Goal: Task Accomplishment & Management: Manage account settings

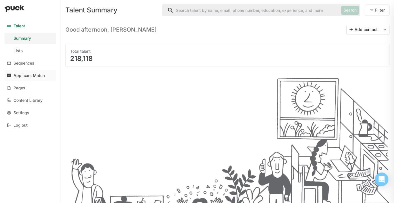
click at [31, 74] on div "Applicant Match" at bounding box center [29, 75] width 31 height 5
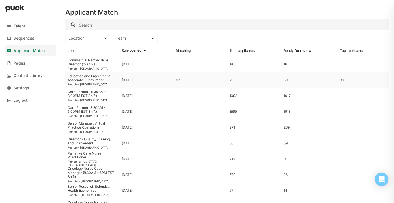
click at [163, 80] on div "[DATE]" at bounding box center [146, 80] width 54 height 16
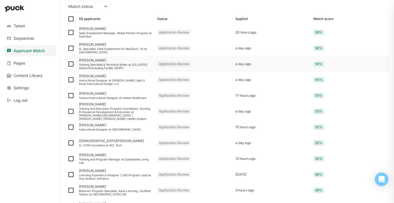
scroll to position [727, 0]
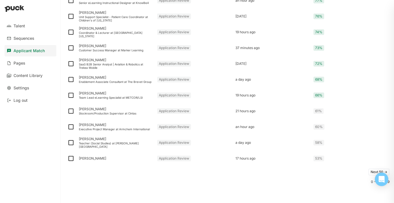
click at [372, 170] on button "Next 50 ->" at bounding box center [378, 171] width 21 height 7
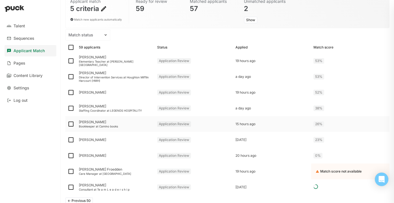
scroll to position [50, 0]
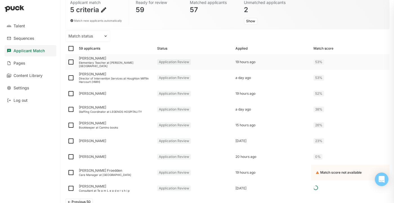
click at [71, 63] on img at bounding box center [71, 62] width 7 height 7
click at [68, 62] on input "checkbox" at bounding box center [67, 62] width 0 height 0
checkbox input "true"
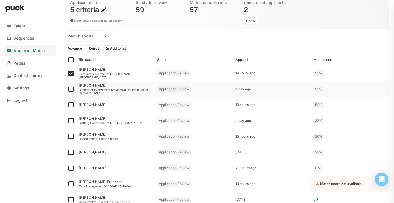
click at [71, 88] on img at bounding box center [71, 89] width 7 height 7
click at [68, 89] on input "checkbox" at bounding box center [67, 89] width 0 height 0
checkbox input "true"
click at [71, 104] on img at bounding box center [71, 104] width 7 height 7
click at [68, 105] on input "checkbox" at bounding box center [67, 105] width 0 height 0
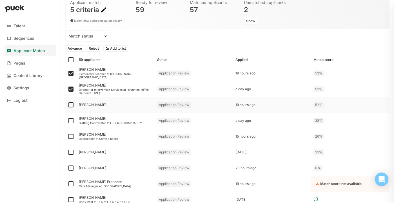
checkbox input "true"
click at [70, 122] on img at bounding box center [71, 120] width 7 height 7
click at [68, 121] on input "checkbox" at bounding box center [67, 121] width 0 height 0
checkbox input "true"
click at [71, 136] on img at bounding box center [71, 136] width 7 height 7
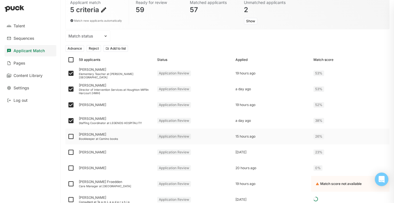
click at [68, 136] on input "checkbox" at bounding box center [67, 136] width 0 height 0
checkbox input "true"
click at [71, 151] on img at bounding box center [71, 152] width 7 height 7
click at [68, 152] on input "checkbox" at bounding box center [67, 152] width 0 height 0
checkbox input "true"
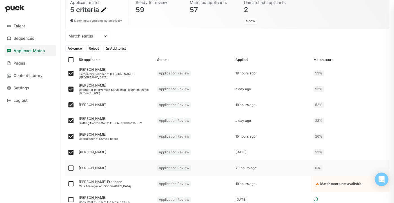
click at [70, 168] on img at bounding box center [71, 168] width 7 height 7
click at [68, 168] on input "checkbox" at bounding box center [67, 168] width 0 height 0
checkbox input "true"
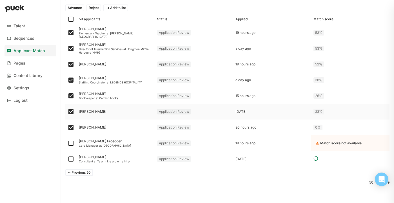
scroll to position [91, 0]
drag, startPoint x: 83, startPoint y: 172, endPoint x: 120, endPoint y: 176, distance: 37.1
click at [120, 176] on div "<- Previous 50" at bounding box center [227, 171] width 324 height 11
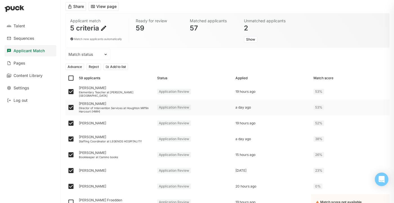
scroll to position [4, 0]
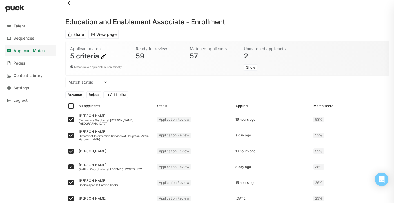
click at [94, 95] on button "Reject" at bounding box center [93, 94] width 15 height 7
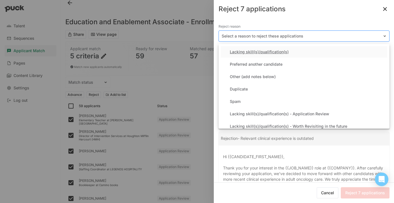
click at [315, 38] on div at bounding box center [301, 36] width 158 height 6
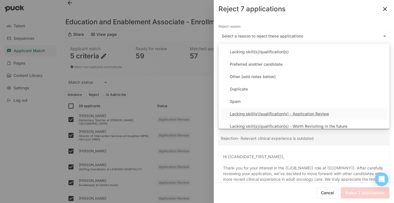
click at [283, 112] on div "Lacking skill(s)/qualification(s) - Application Review" at bounding box center [279, 114] width 99 height 5
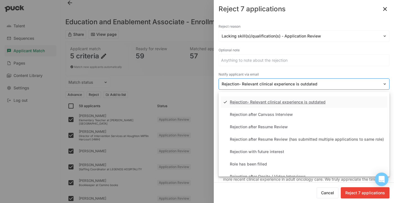
click at [310, 82] on div at bounding box center [301, 84] width 158 height 6
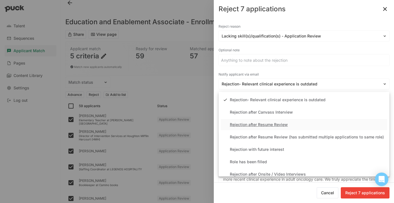
scroll to position [0, 0]
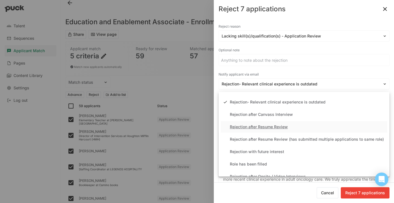
click at [266, 130] on div "Rejection after Resume Review" at bounding box center [304, 126] width 166 height 11
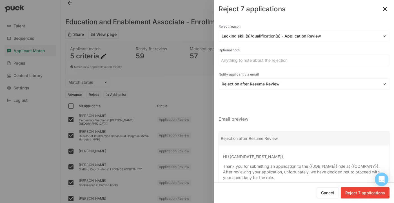
scroll to position [46, 0]
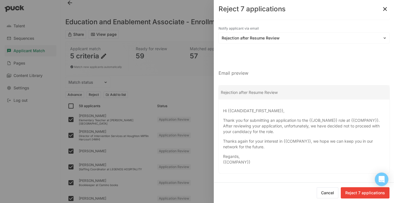
click at [351, 191] on button "Reject 7 applications" at bounding box center [365, 192] width 49 height 11
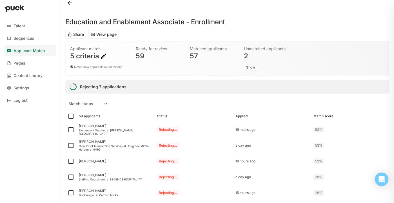
checkbox input "false"
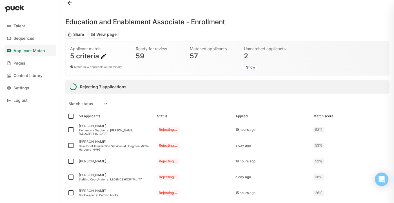
checkbox input "false"
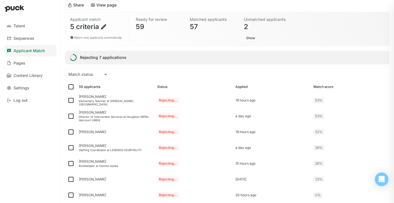
scroll to position [32, 0]
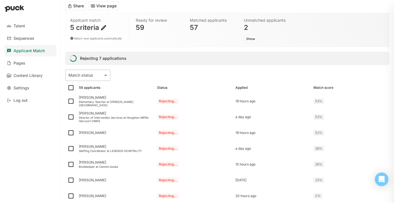
click at [105, 74] on img at bounding box center [105, 75] width 5 height 5
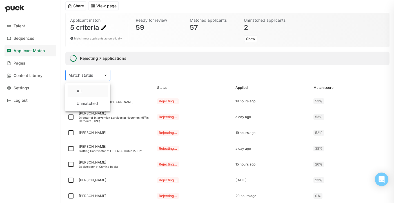
click at [105, 74] on img at bounding box center [105, 75] width 5 height 5
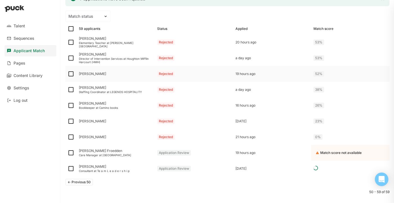
scroll to position [94, 0]
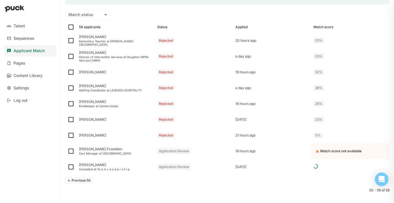
click at [78, 179] on button "<- Previous 50" at bounding box center [79, 180] width 28 height 7
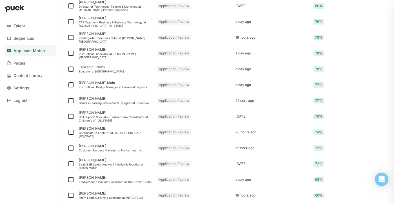
scroll to position [749, 0]
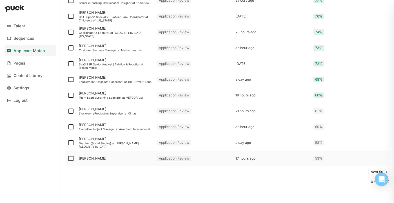
click at [70, 159] on img at bounding box center [71, 158] width 7 height 7
click at [68, 159] on input "checkbox" at bounding box center [67, 158] width 0 height 0
checkbox input "true"
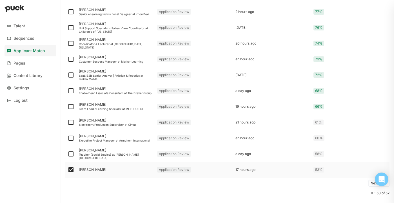
scroll to position [761, 0]
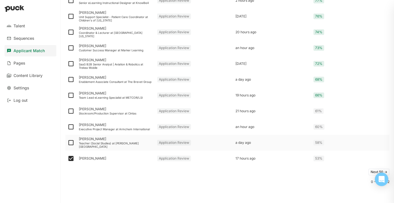
click at [69, 145] on img at bounding box center [71, 142] width 7 height 7
click at [68, 143] on input "checkbox" at bounding box center [67, 143] width 0 height 0
checkbox input "true"
click at [70, 126] on img at bounding box center [71, 126] width 7 height 7
click at [68, 127] on input "checkbox" at bounding box center [67, 127] width 0 height 0
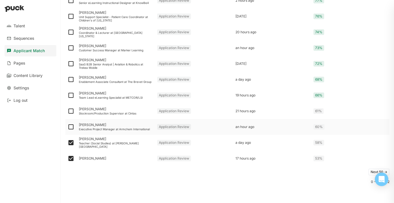
checkbox input "true"
click at [70, 111] on img at bounding box center [71, 111] width 7 height 7
click at [68, 111] on input "checkbox" at bounding box center [67, 111] width 0 height 0
checkbox input "true"
click at [71, 97] on img at bounding box center [71, 95] width 7 height 7
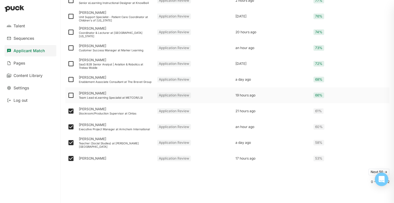
click at [68, 95] on input "checkbox" at bounding box center [67, 95] width 0 height 0
checkbox input "true"
click at [72, 78] on img at bounding box center [71, 79] width 7 height 7
click at [68, 79] on input "checkbox" at bounding box center [67, 79] width 0 height 0
checkbox input "true"
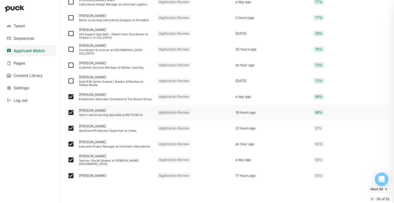
scroll to position [740, 0]
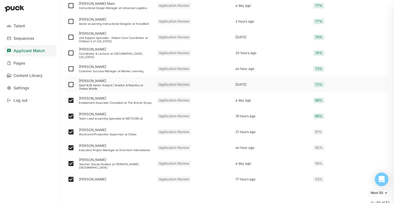
click at [70, 85] on img at bounding box center [71, 84] width 7 height 7
click at [68, 85] on input "checkbox" at bounding box center [67, 85] width 0 height 0
checkbox input "true"
click at [71, 68] on img at bounding box center [71, 68] width 7 height 7
click at [68, 69] on input "checkbox" at bounding box center [67, 69] width 0 height 0
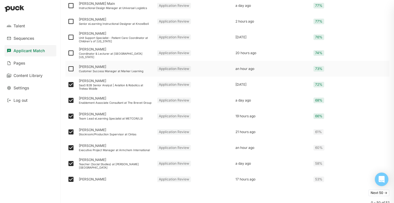
checkbox input "true"
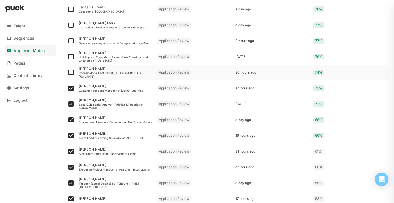
scroll to position [718, 0]
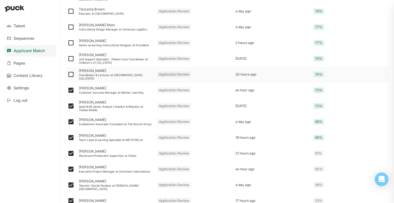
click at [72, 74] on img at bounding box center [71, 74] width 7 height 7
click at [68, 74] on input "checkbox" at bounding box center [67, 74] width 0 height 0
checkbox input "true"
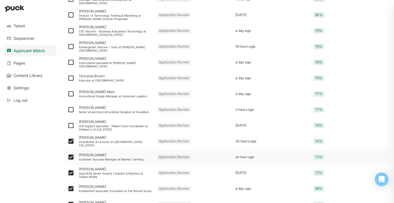
scroll to position [652, 0]
click at [71, 125] on img at bounding box center [71, 125] width 7 height 7
click at [68, 125] on input "checkbox" at bounding box center [67, 125] width 0 height 0
checkbox input "true"
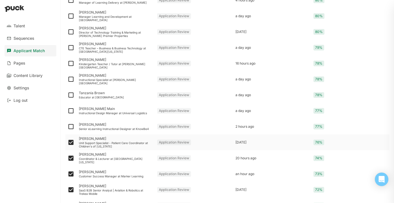
scroll to position [630, 0]
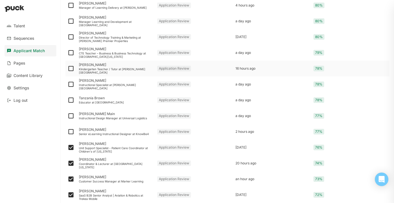
click at [71, 69] on img at bounding box center [71, 68] width 7 height 7
click at [68, 69] on input "checkbox" at bounding box center [67, 68] width 0 height 0
checkbox input "true"
click at [72, 85] on img at bounding box center [71, 84] width 7 height 7
click at [68, 85] on input "checkbox" at bounding box center [67, 84] width 0 height 0
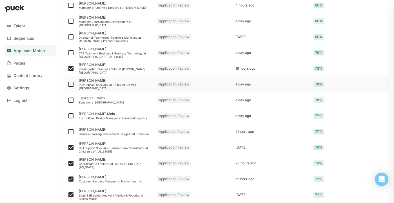
checkbox input "true"
click at [71, 100] on img at bounding box center [71, 100] width 7 height 7
click at [68, 100] on input "checkbox" at bounding box center [67, 100] width 0 height 0
checkbox input "true"
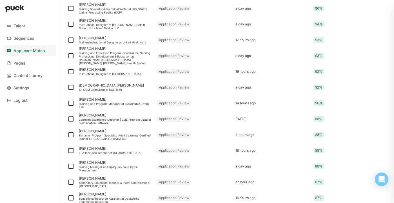
scroll to position [0, 0]
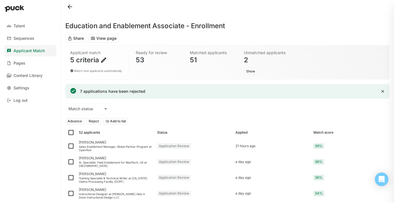
click at [93, 122] on button "Reject" at bounding box center [93, 121] width 15 height 7
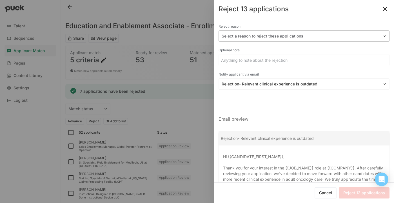
click at [288, 36] on div at bounding box center [301, 36] width 158 height 6
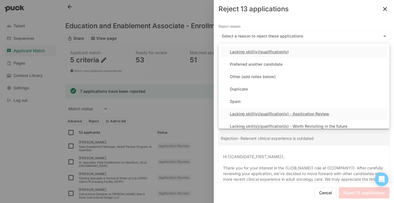
click at [269, 114] on div "Lacking skill(s)/qualification(s) - Application Review" at bounding box center [279, 114] width 99 height 5
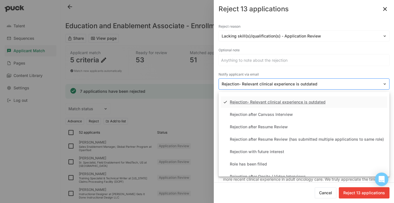
click at [294, 84] on div at bounding box center [301, 84] width 158 height 6
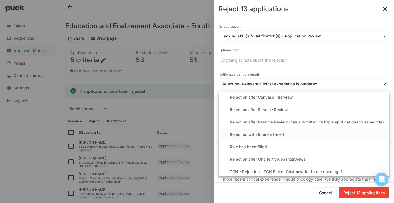
scroll to position [15, 0]
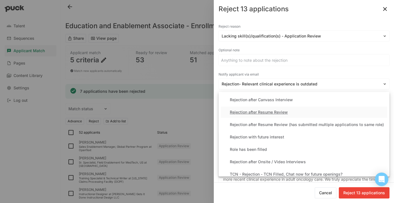
click at [271, 111] on div "Rejection after Resume Review" at bounding box center [259, 112] width 58 height 5
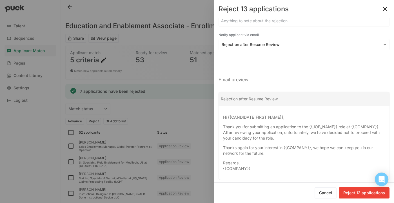
scroll to position [46, 0]
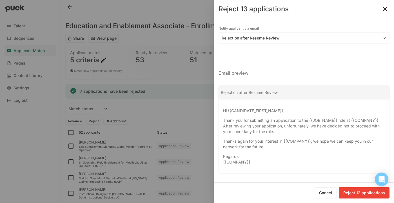
click at [370, 194] on button "Reject 13 applications" at bounding box center [364, 192] width 51 height 11
checkbox input "false"
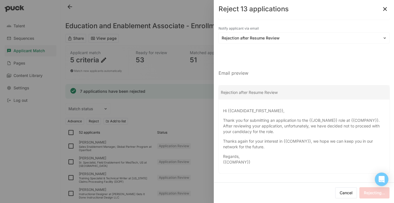
checkbox input "false"
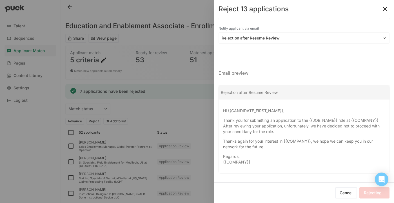
checkbox input "false"
